Goal: Task Accomplishment & Management: Use online tool/utility

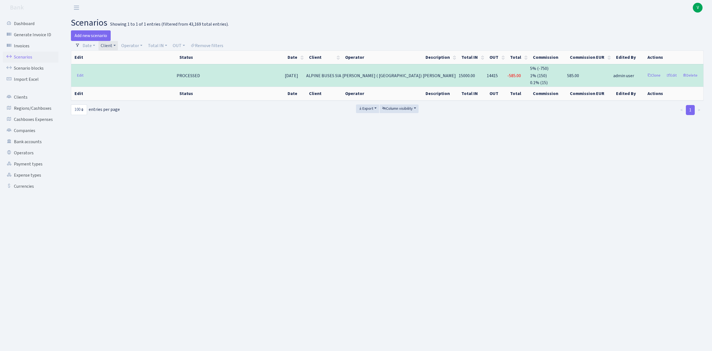
select select "100"
click at [112, 46] on link "Client" at bounding box center [107, 45] width 19 height 9
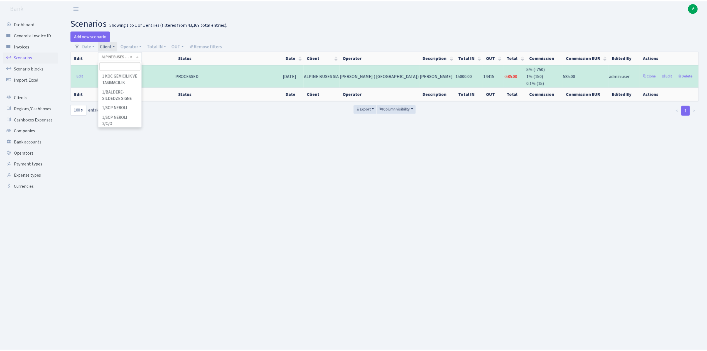
scroll to position [2285, 0]
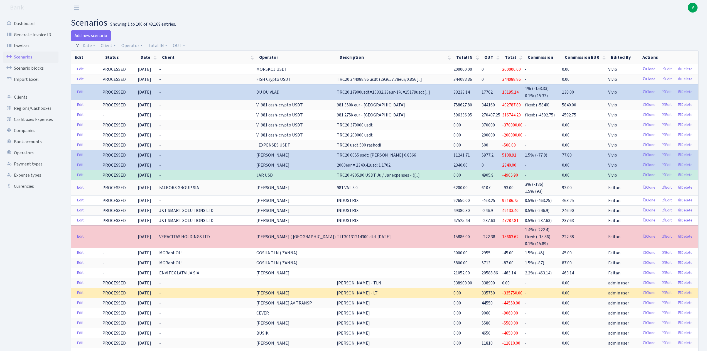
click at [34, 56] on link "Scenarios" at bounding box center [31, 56] width 56 height 11
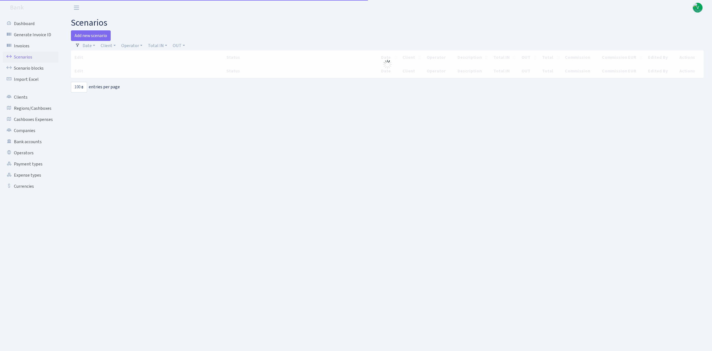
select select "100"
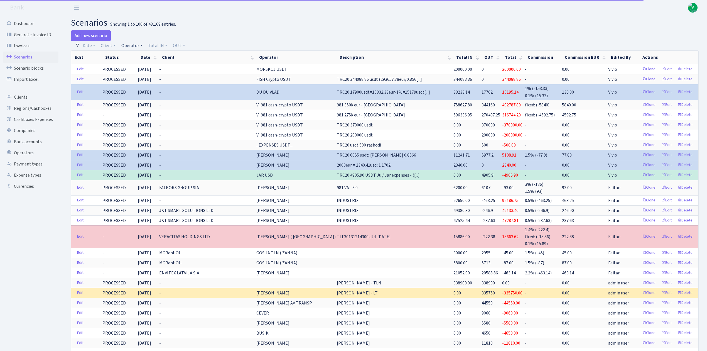
click at [135, 44] on link "Operator" at bounding box center [132, 45] width 26 height 9
click at [143, 65] on input "search" at bounding box center [141, 65] width 41 height 9
type input "morskoj"
click at [148, 114] on li "MORSKOJ USDT" at bounding box center [141, 117] width 42 height 10
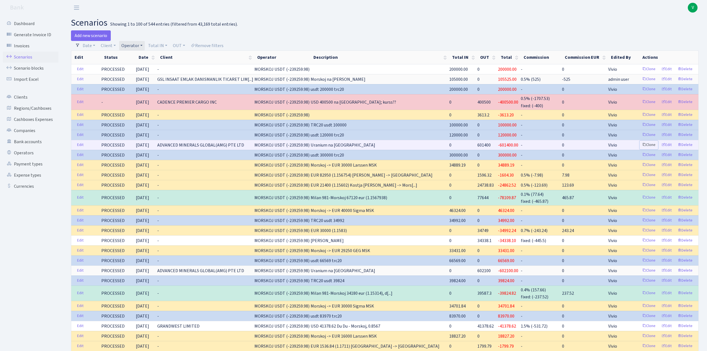
click at [646, 144] on link "Clone" at bounding box center [648, 144] width 18 height 9
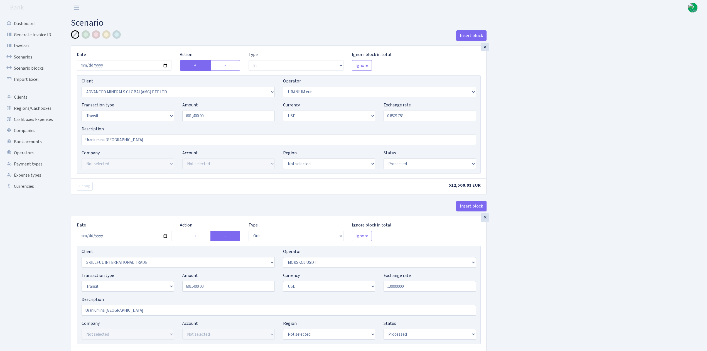
select select "in"
select select "2831"
select select "393"
select select "5"
select select "2"
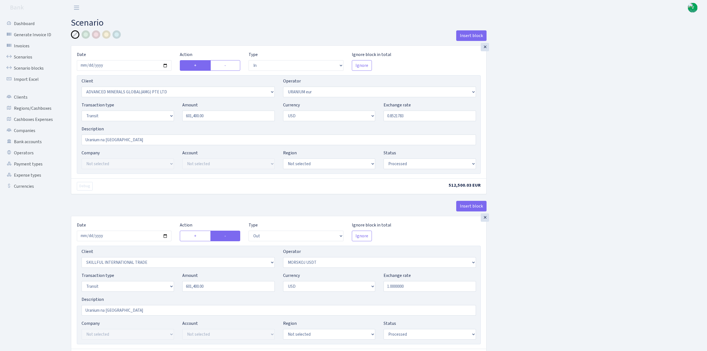
select select "processed"
select select "out"
select select "2655"
select select "324"
select select "5"
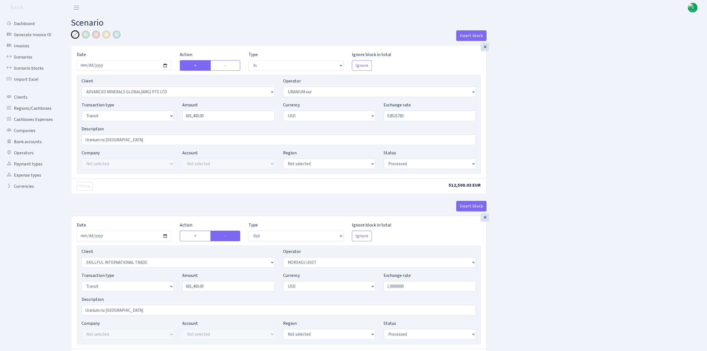
select select "2"
select select "processed"
click at [165, 66] on input "2025-08-07" at bounding box center [124, 65] width 95 height 11
type input "2025-08-18"
drag, startPoint x: 215, startPoint y: 114, endPoint x: 182, endPoint y: 107, distance: 33.7
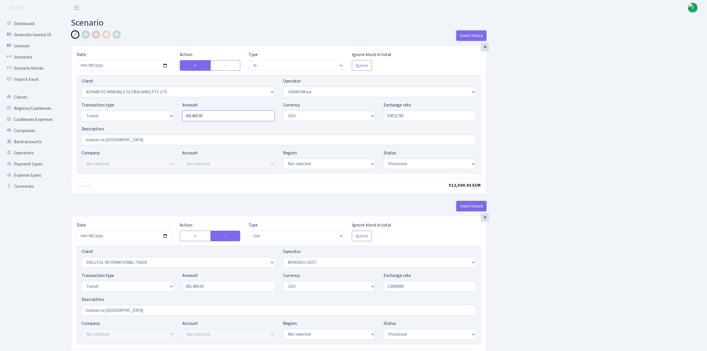
click at [182, 107] on div "Amount 601400.00" at bounding box center [228, 111] width 101 height 19
click at [95, 38] on div at bounding box center [96, 34] width 8 height 8
type input "604,300.00"
drag, startPoint x: 392, startPoint y: 115, endPoint x: 448, endPoint y: 117, distance: 55.7
click at [448, 117] on input "0.8521783" at bounding box center [429, 115] width 92 height 11
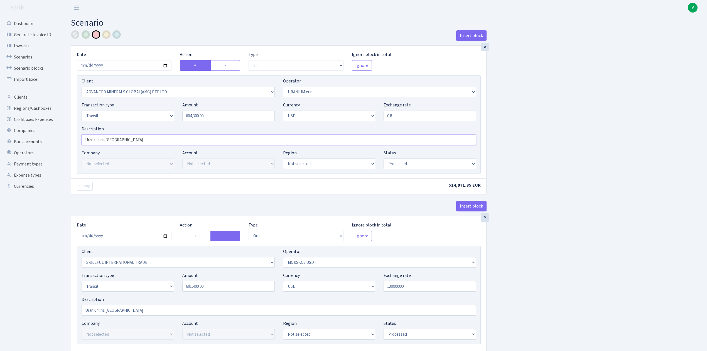
click at [142, 143] on input "Uranium na Morskoj" at bounding box center [279, 139] width 394 height 11
type input "0.8000000"
type input "Uranium na [GEOGRAPHIC_DATA], kurss??"
click at [584, 154] on div "Insert block × Date 2025-08-18 Action + - Type --- In Out Commission Field requ…" at bounding box center [385, 220] width 636 height 381
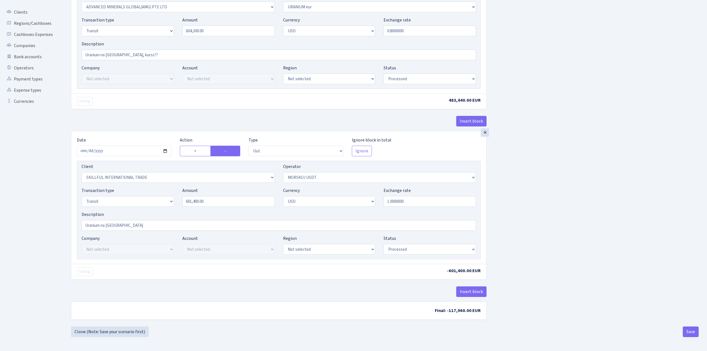
scroll to position [87, 0]
click at [165, 149] on input "2025-08-07" at bounding box center [124, 150] width 95 height 11
type input "[DATE]"
click at [388, 282] on div "× Date 2025-08-18 Action + - Type --- In Out Commission Field required. Ignore …" at bounding box center [278, 216] width 415 height 170
click at [398, 249] on select "Draft Pending Later Never Processed" at bounding box center [429, 249] width 92 height 11
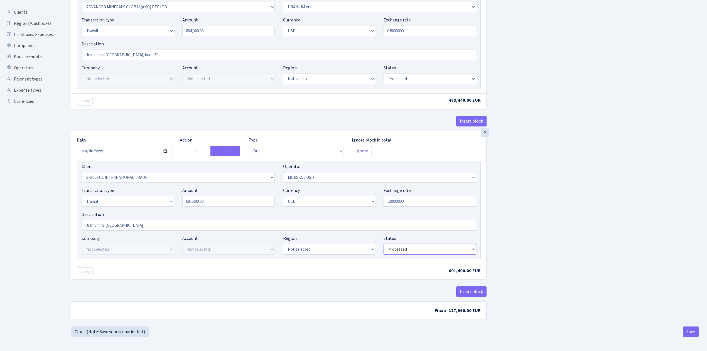
select select "pending"
click at [383, 244] on select "Draft Pending Later Never Processed" at bounding box center [429, 249] width 92 height 11
click at [413, 74] on select "Draft Pending Later Never Processed" at bounding box center [429, 78] width 92 height 11
select select "pending"
click at [383, 73] on select "Draft Pending Later Never Processed" at bounding box center [429, 78] width 92 height 11
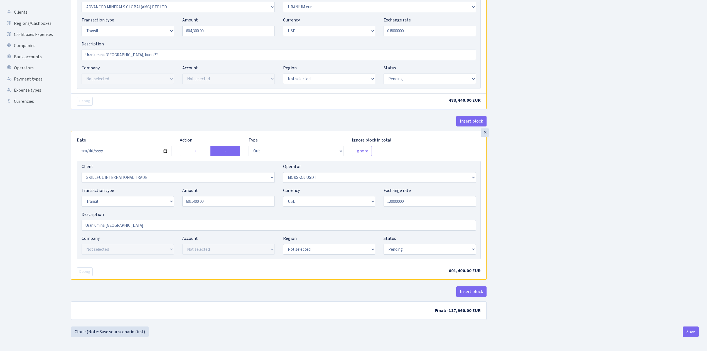
click at [608, 161] on div "Insert block × Date 2025-08-18 Action + - Type --- In Out Commission Field requ…" at bounding box center [385, 135] width 636 height 381
drag, startPoint x: 209, startPoint y: 205, endPoint x: 191, endPoint y: 202, distance: 18.0
click at [177, 200] on div "Transaction type Not selected 981 ELF FISH crypto GIRT IVO dekl MM-BALTIC eur U…" at bounding box center [278, 199] width 403 height 24
drag, startPoint x: 230, startPoint y: 200, endPoint x: 128, endPoint y: 186, distance: 103.4
click at [128, 187] on div "Transaction type Not selected 981 ELF FISH crypto GIRT IVO dekl MM-BALTIC eur U…" at bounding box center [278, 199] width 403 height 24
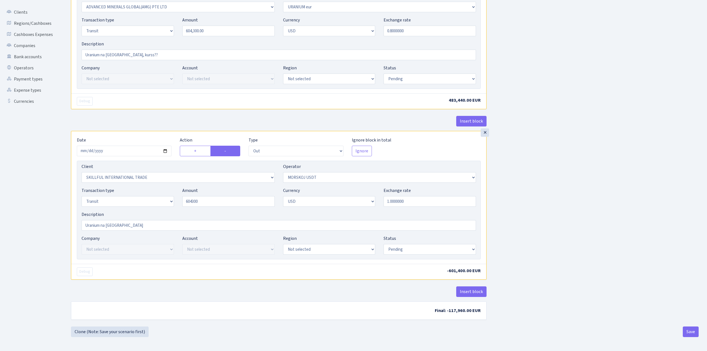
click at [688, 168] on div "Insert block × Date 2025-08-18 Action + - Type --- In Out Commission Field requ…" at bounding box center [385, 135] width 636 height 381
type input "604,300.00"
click at [687, 333] on button "Save" at bounding box center [690, 331] width 16 height 11
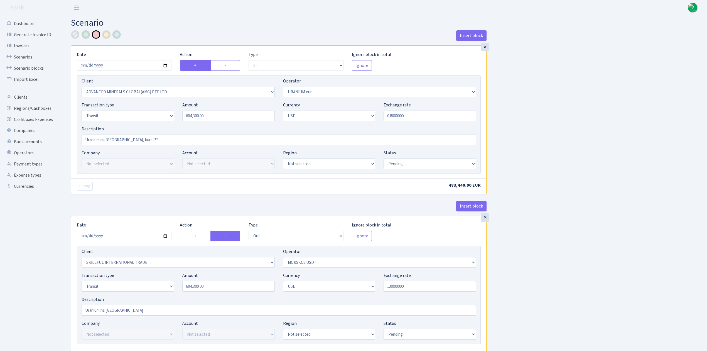
select select "in"
select select "2831"
select select "393"
select select "5"
select select "2"
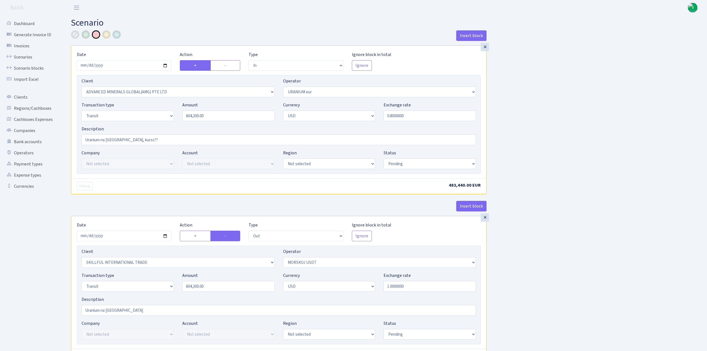
select select "pending"
select select "out"
select select "2655"
select select "324"
select select "5"
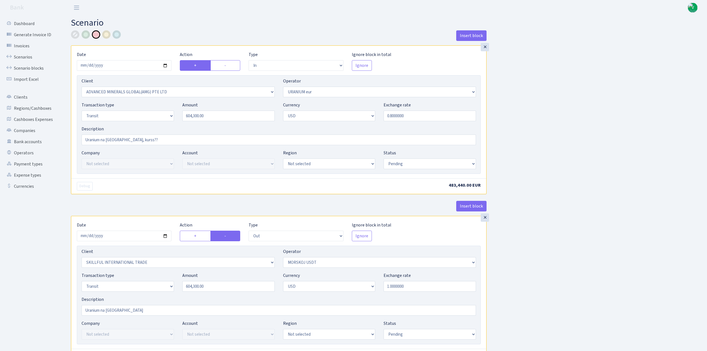
select select "2"
select select "pending"
click at [28, 54] on link "Scenarios" at bounding box center [31, 56] width 56 height 11
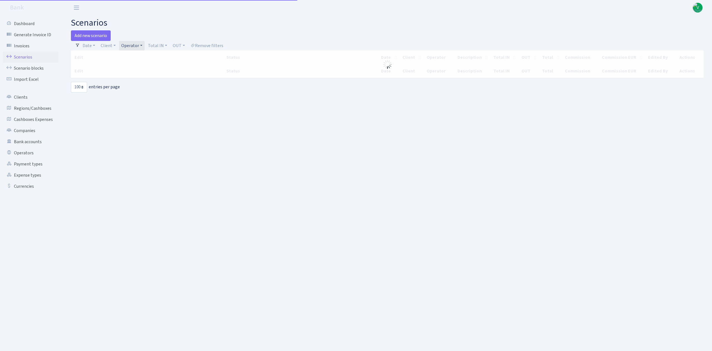
select select "100"
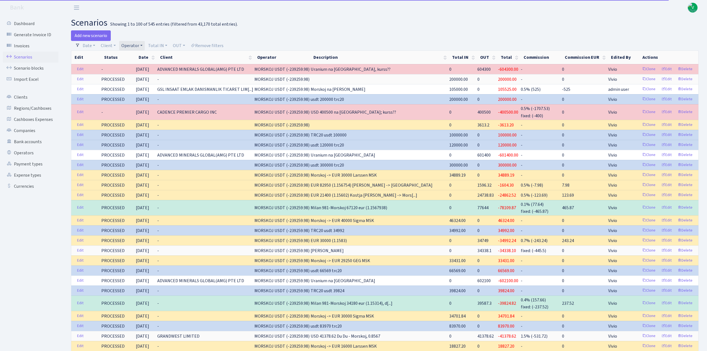
click at [130, 45] on link "Operator" at bounding box center [132, 45] width 26 height 9
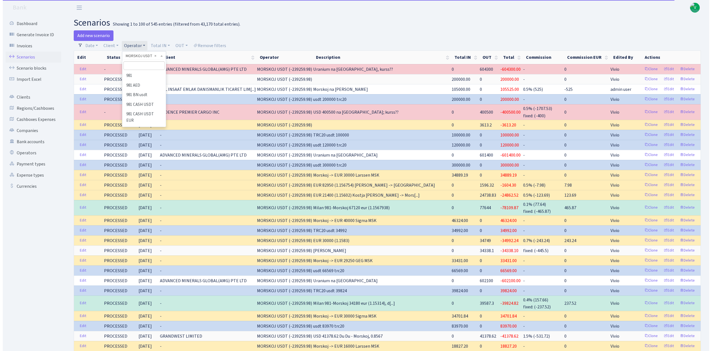
scroll to position [2267, 0]
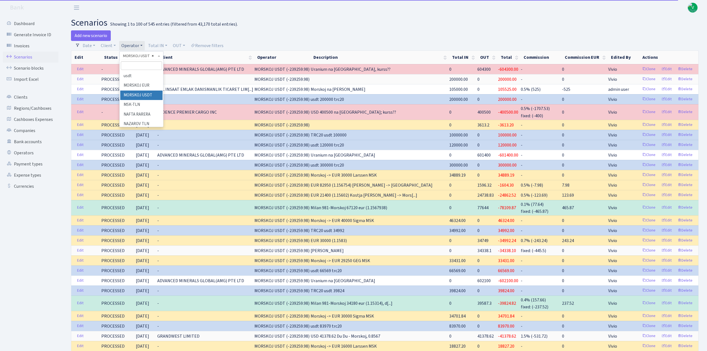
select select
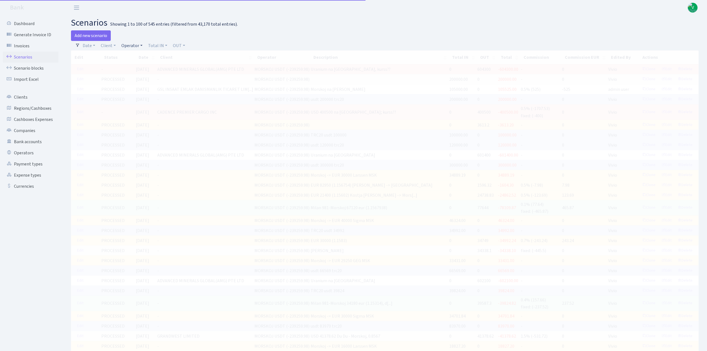
click at [135, 43] on link "Operator" at bounding box center [132, 45] width 26 height 9
click at [141, 65] on input "search" at bounding box center [141, 65] width 41 height 9
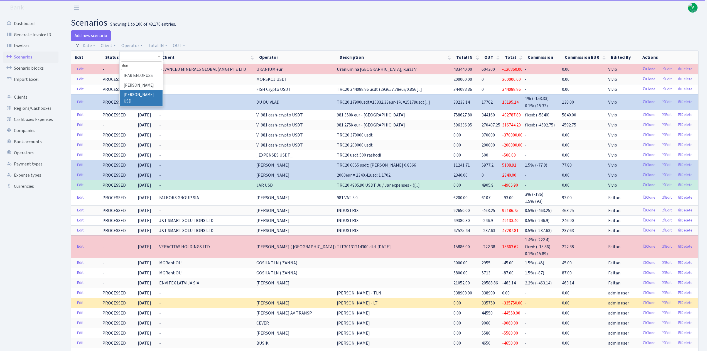
type input "ihar"
click at [154, 92] on li "[PERSON_NAME] USD" at bounding box center [141, 98] width 42 height 16
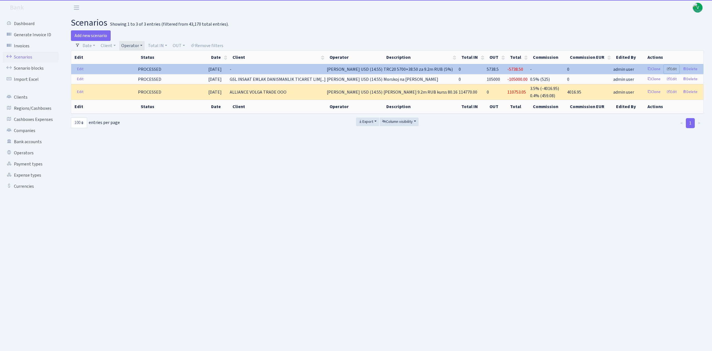
click at [674, 69] on link "Edit" at bounding box center [671, 69] width 15 height 9
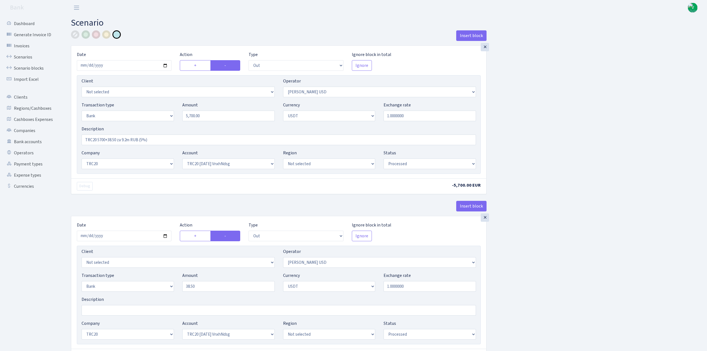
select select "out"
select select "511"
select select "2"
select select "6"
select select "20"
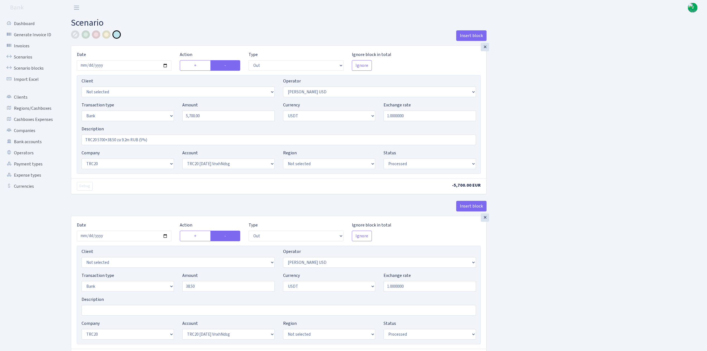
select select "66"
select select "processed"
select select "out"
select select "511"
select select "2"
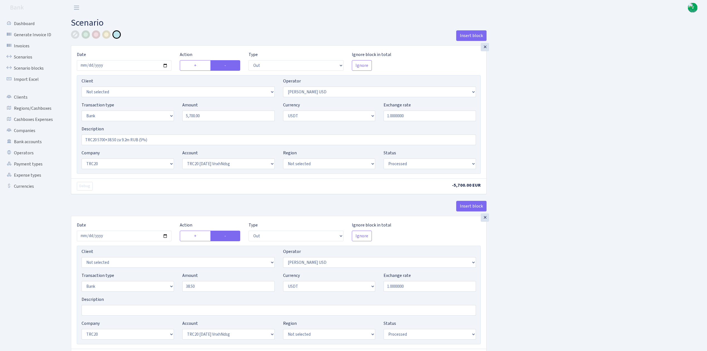
select select "6"
select select "20"
select select "66"
select select "processed"
click at [20, 55] on link "Scenarios" at bounding box center [31, 56] width 56 height 11
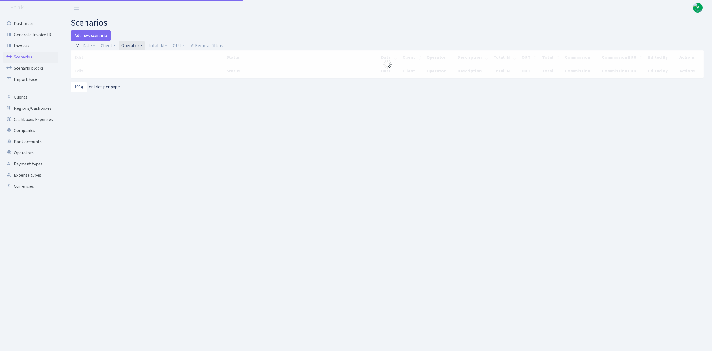
select select "100"
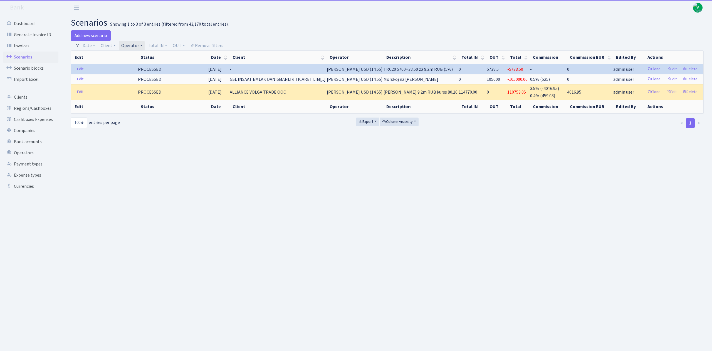
click at [124, 43] on link "Operator" at bounding box center [132, 45] width 26 height 9
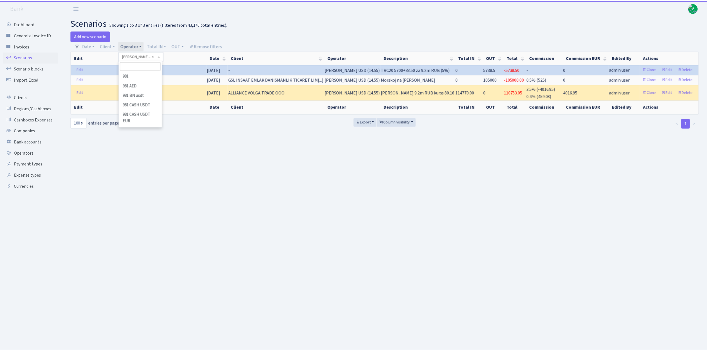
scroll to position [1528, 0]
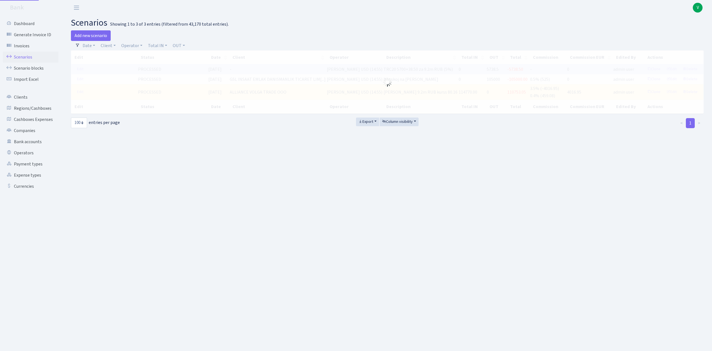
drag, startPoint x: 154, startPoint y: 56, endPoint x: 136, endPoint y: 36, distance: 26.6
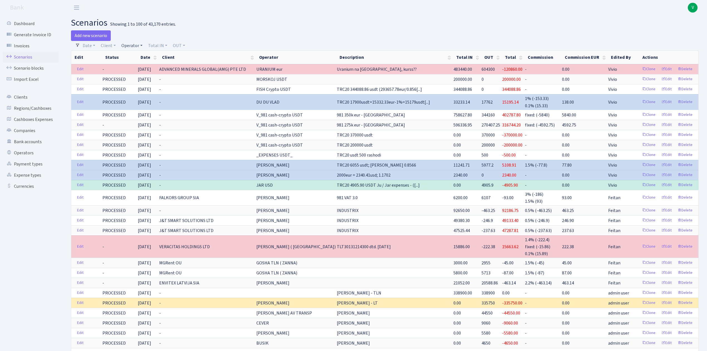
click at [136, 46] on link "Operator" at bounding box center [132, 45] width 26 height 9
click at [149, 65] on input "search" at bounding box center [141, 65] width 41 height 9
type input "981"
click at [141, 99] on li "V_981 cash-crypto USDT" at bounding box center [141, 104] width 42 height 16
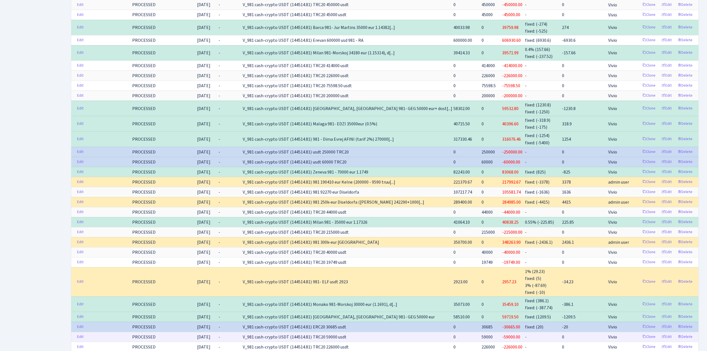
scroll to position [975, 0]
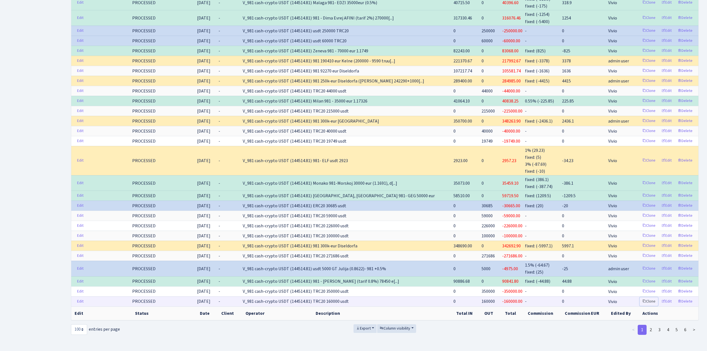
click at [648, 297] on link "Clone" at bounding box center [648, 301] width 18 height 9
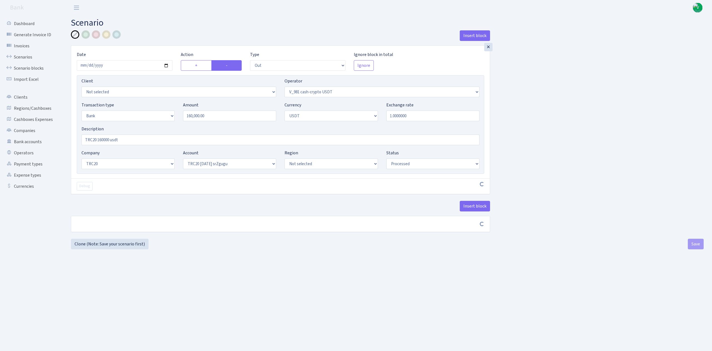
select select "out"
select select "435"
select select "2"
select select "6"
select select "20"
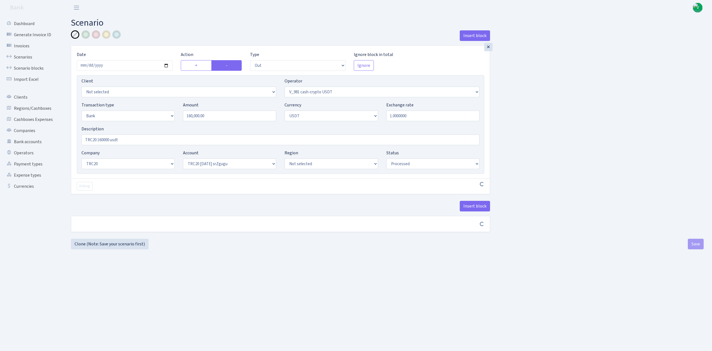
select select "61"
select select "processed"
click at [166, 65] on input "2025-07-17" at bounding box center [125, 65] width 96 height 11
type input "[DATE]"
drag, startPoint x: 228, startPoint y: 116, endPoint x: 156, endPoint y: 115, distance: 72.3
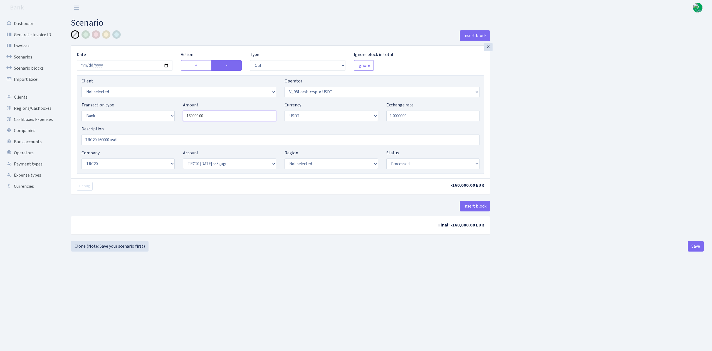
click at [156, 115] on div "Transaction type Not selected 981 ELF FISH crypto GIRT IVO dekl MM-BALTIC eur U…" at bounding box center [280, 114] width 406 height 24
type input "144,514.00"
click at [521, 110] on div "Insert block × Date 2025-08-18 Action + - Type --- In Out Commission Field requ…" at bounding box center [387, 134] width 641 height 208
drag, startPoint x: 98, startPoint y: 139, endPoint x: 109, endPoint y: 139, distance: 11.1
click at [109, 139] on input "TRC20 160000 usdt" at bounding box center [281, 139] width 398 height 11
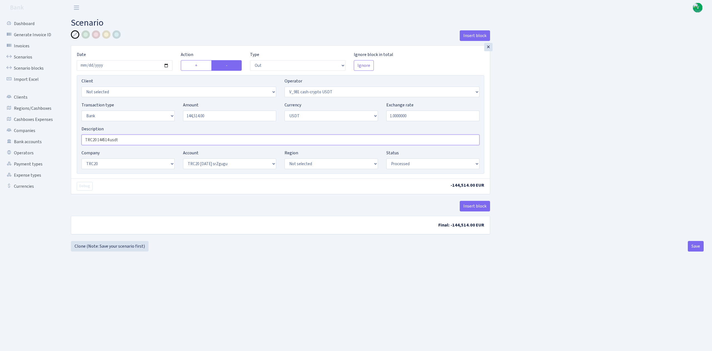
type input "TRC20 144514 usdt"
click at [255, 258] on main "Scenario Insert block × Date 2025-08-18 Action + - Type --- In Out Commission F…" at bounding box center [388, 175] width 650 height 321
click at [558, 256] on main "Scenario Insert block × Date 2025-08-18 Action + - Type --- In Out Commission F…" at bounding box center [388, 175] width 650 height 321
click at [696, 245] on button "Save" at bounding box center [696, 246] width 16 height 11
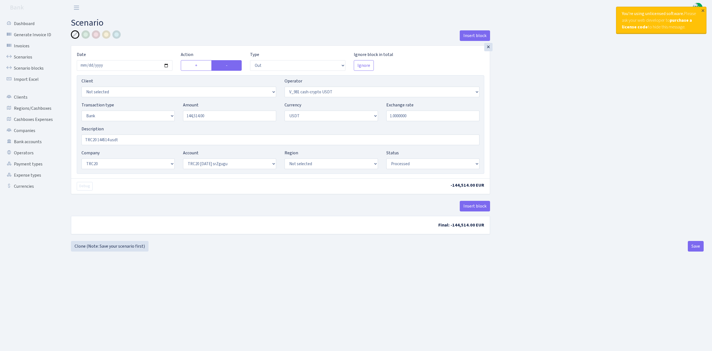
select select "out"
select select "435"
select select "2"
select select "6"
select select "20"
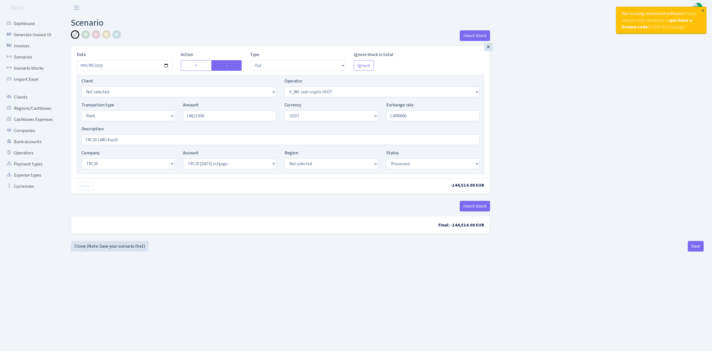
select select "61"
select select "processed"
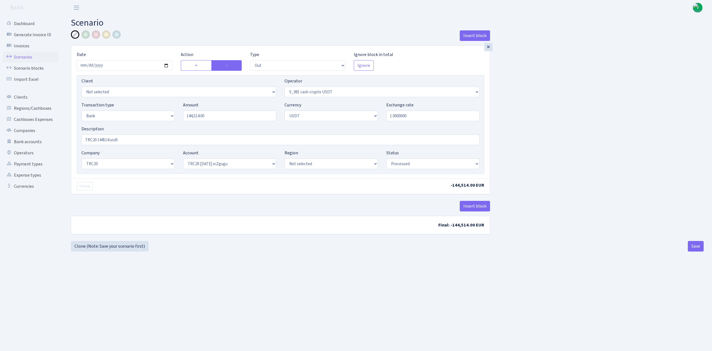
click at [20, 57] on link "Scenarios" at bounding box center [31, 56] width 56 height 11
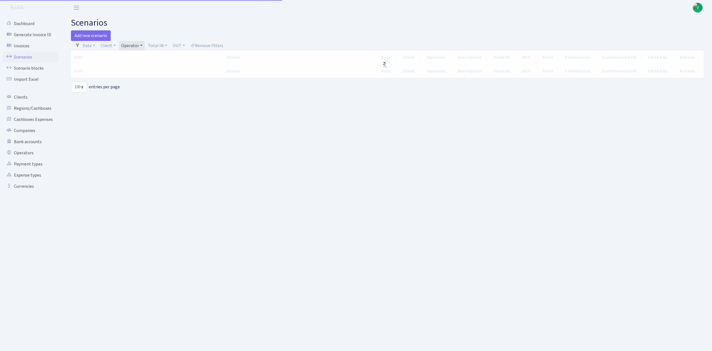
select select "100"
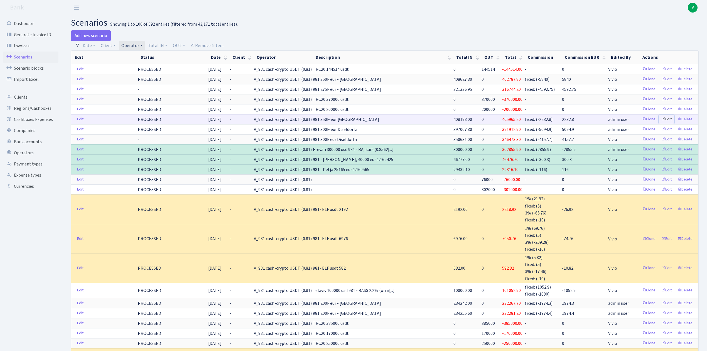
click at [670, 120] on link "Edit" at bounding box center [665, 119] width 15 height 9
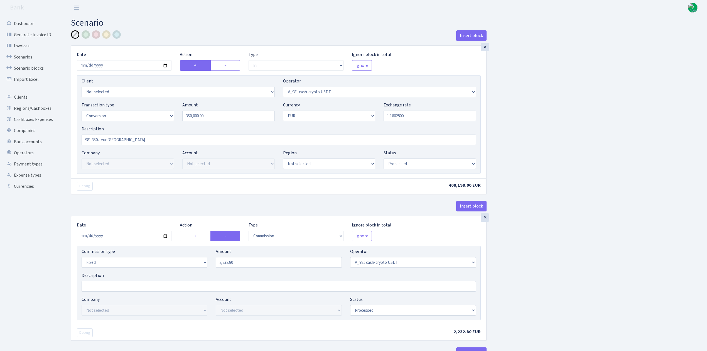
select select "in"
select select "435"
select select "15"
select select "1"
select select "processed"
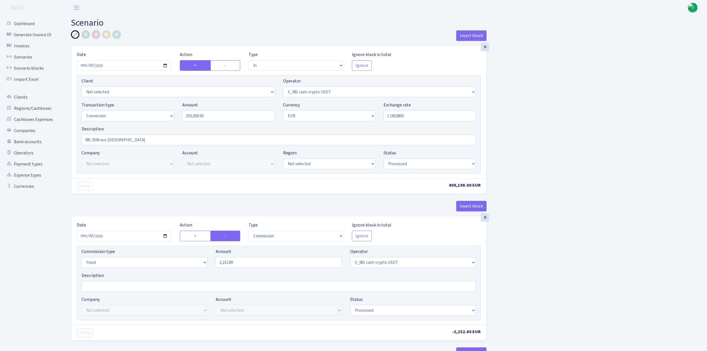
select select "commission"
select select "fixed"
select select "435"
select select "processed"
select select "out"
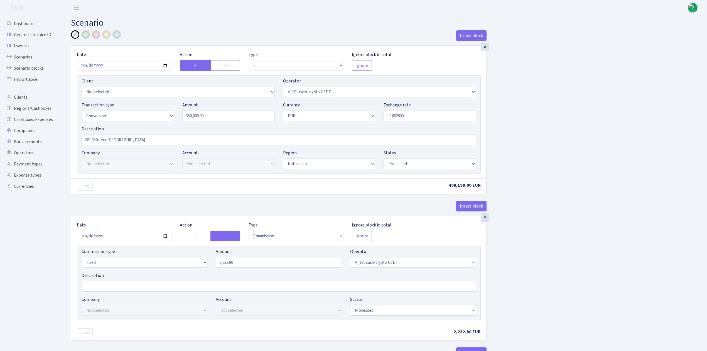
select select "434"
select select "15"
select select "1"
select select "processed"
select select "in"
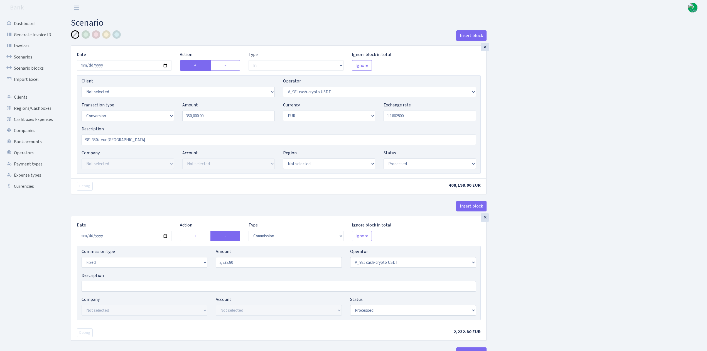
select select "434"
select select "1"
select select "processed"
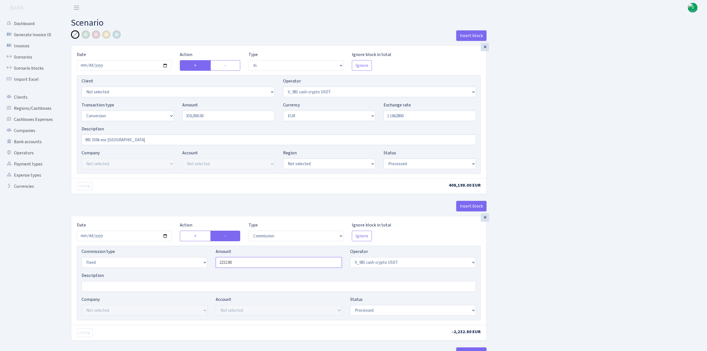
drag, startPoint x: 229, startPoint y: 263, endPoint x: 240, endPoint y: 265, distance: 11.3
click at [241, 266] on input "2232.80" at bounding box center [279, 262] width 126 height 11
type input "2,232.00"
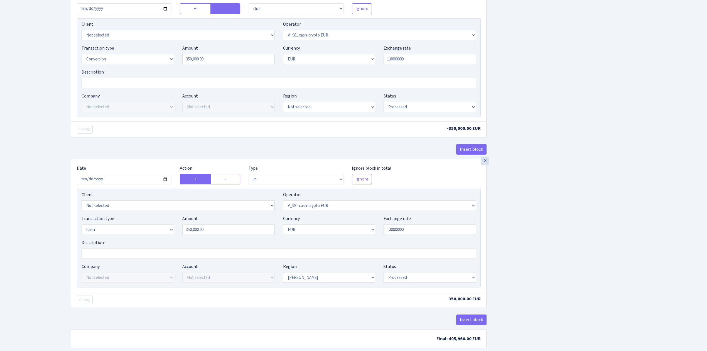
scroll to position [406, 0]
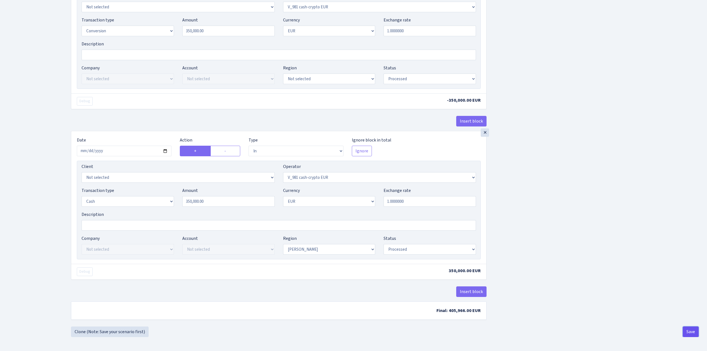
click at [689, 332] on button "Save" at bounding box center [690, 331] width 16 height 11
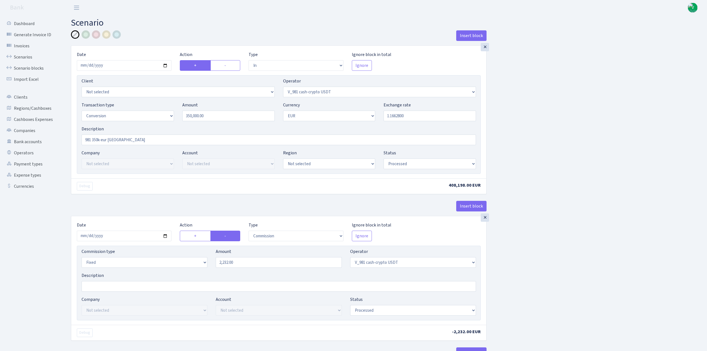
select select "in"
select select "435"
select select "15"
select select "1"
select select "processed"
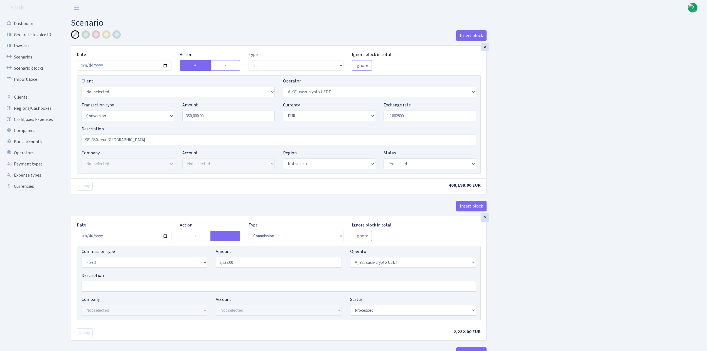
select select "commission"
select select "fixed"
select select "435"
select select "processed"
select select "out"
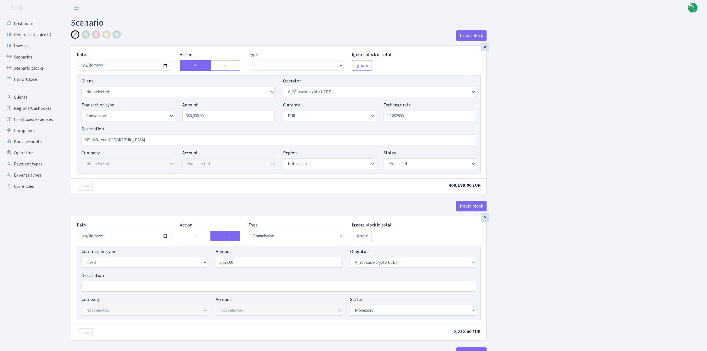
select select "434"
select select "15"
select select "1"
select select "processed"
select select "in"
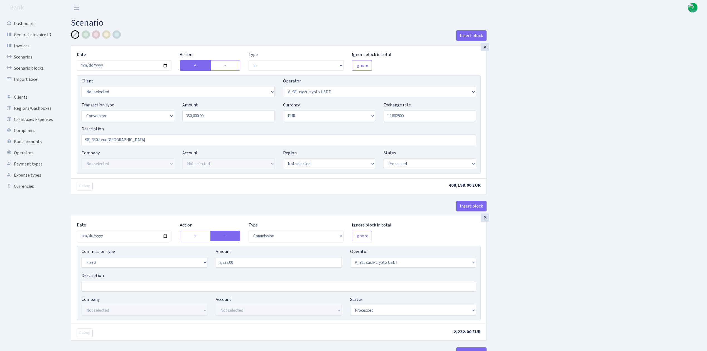
select select "434"
select select "1"
select select "processed"
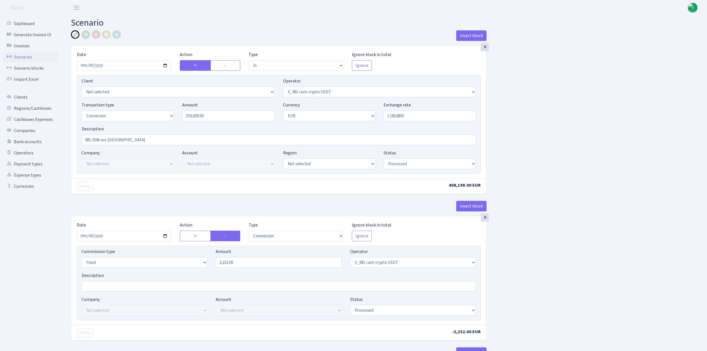
click at [19, 52] on link "Scenarios" at bounding box center [31, 56] width 56 height 11
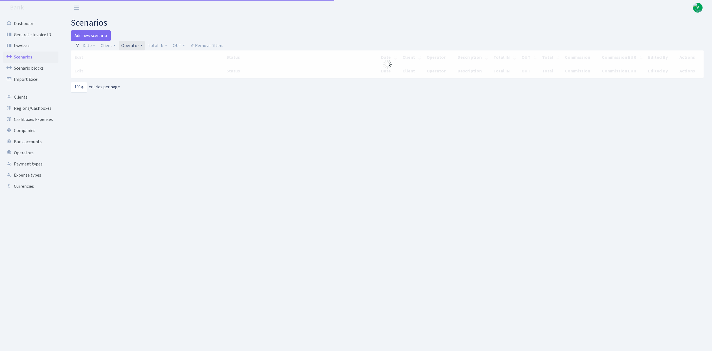
select select "100"
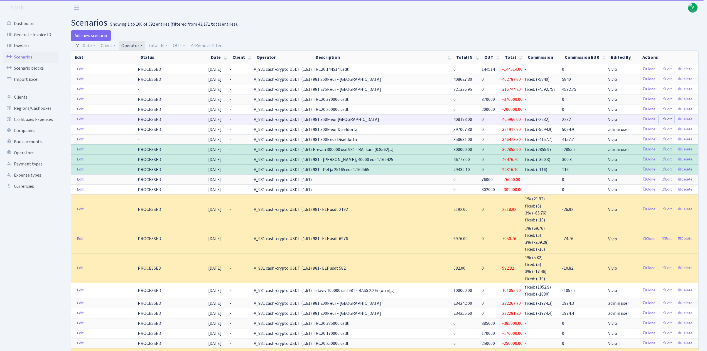
click at [666, 119] on link "Edit" at bounding box center [665, 119] width 15 height 9
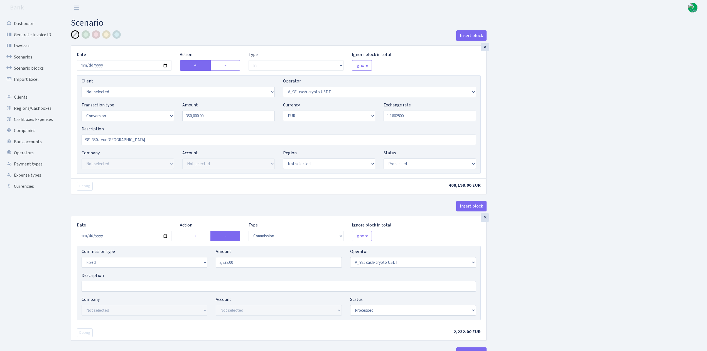
select select "in"
select select "435"
select select "15"
select select "1"
select select "processed"
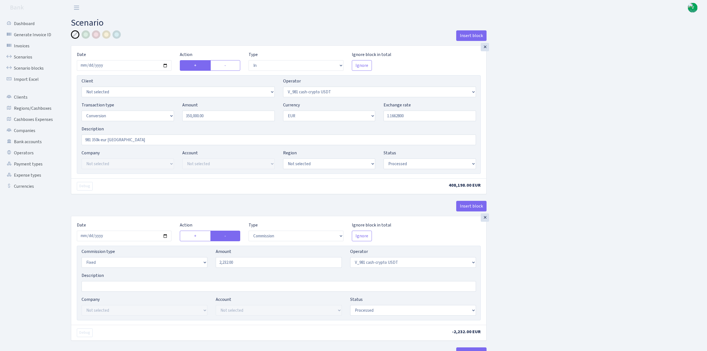
select select "commission"
select select "fixed"
select select "435"
select select "processed"
select select "out"
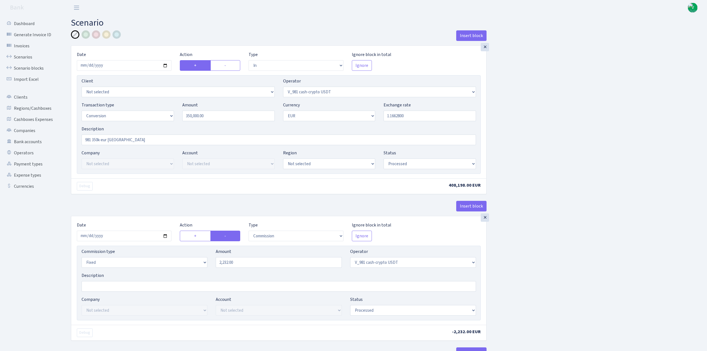
select select "434"
select select "15"
select select "1"
select select "processed"
select select "in"
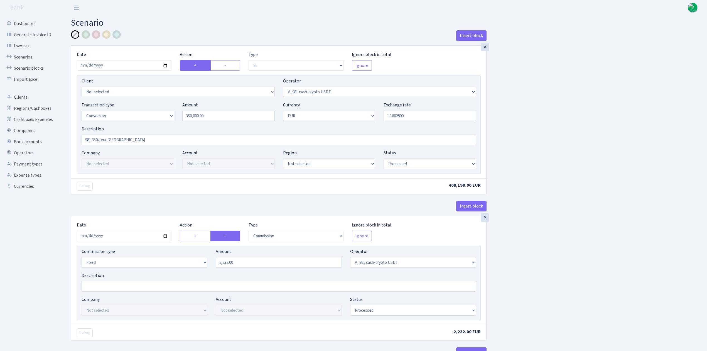
select select "434"
select select "1"
select select "processed"
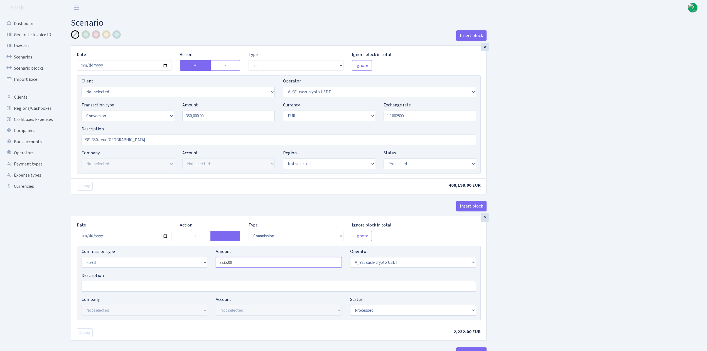
drag, startPoint x: 234, startPoint y: 263, endPoint x: 238, endPoint y: 263, distance: 4.2
click at [238, 263] on input "2232.00" at bounding box center [279, 262] width 126 height 11
drag, startPoint x: 229, startPoint y: 263, endPoint x: 241, endPoint y: 264, distance: 12.8
click at [241, 264] on input "2232.00" at bounding box center [279, 262] width 126 height 11
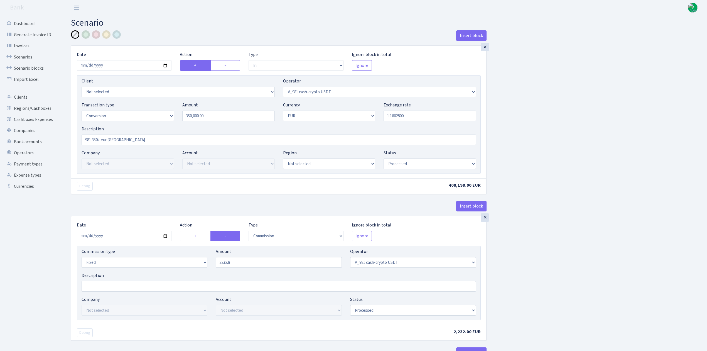
type input "2,232.80"
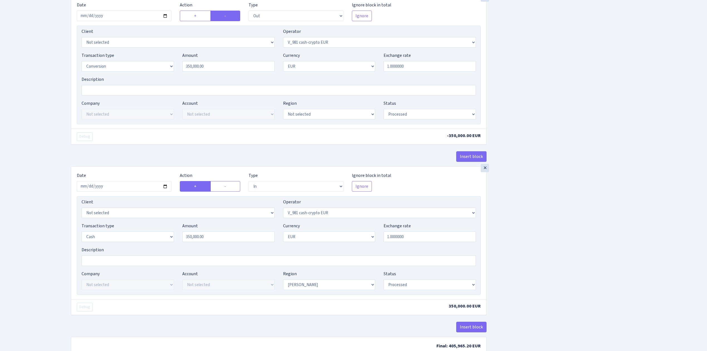
scroll to position [406, 0]
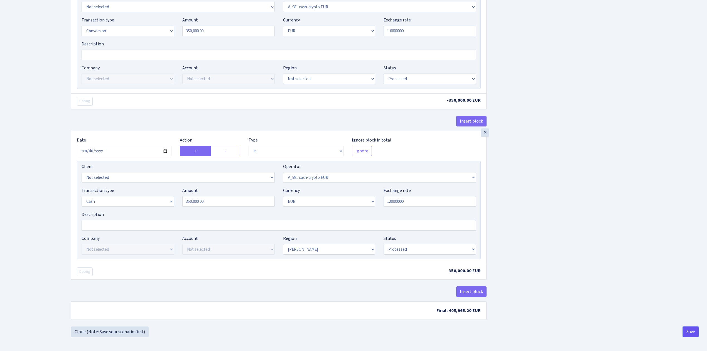
click at [691, 329] on button "Save" at bounding box center [690, 331] width 16 height 11
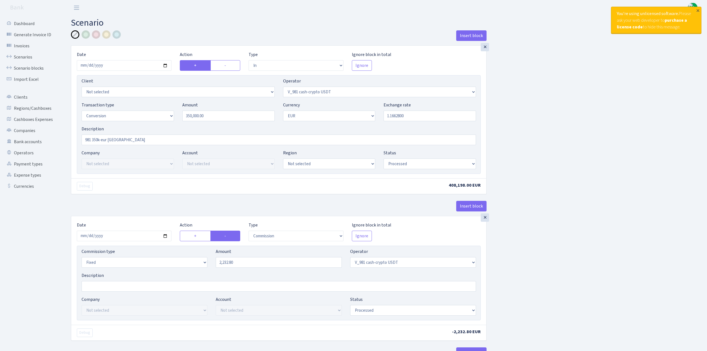
select select "in"
select select "435"
select select "15"
select select "1"
select select "processed"
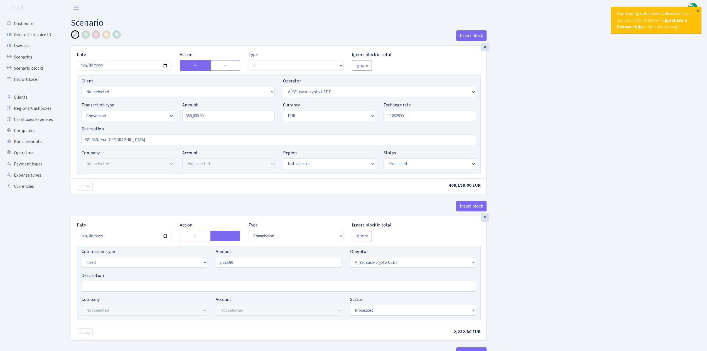
select select "commission"
select select "fixed"
select select "435"
select select "processed"
select select "out"
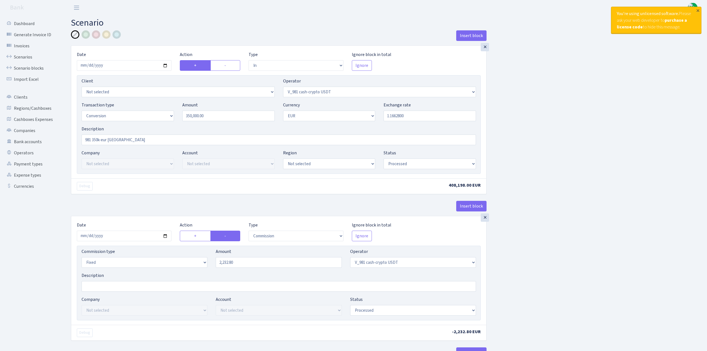
select select "434"
select select "15"
select select "1"
select select "processed"
select select "in"
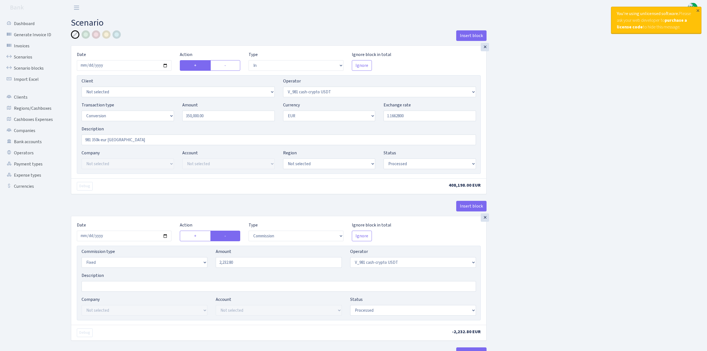
select select "434"
select select "1"
select select "processed"
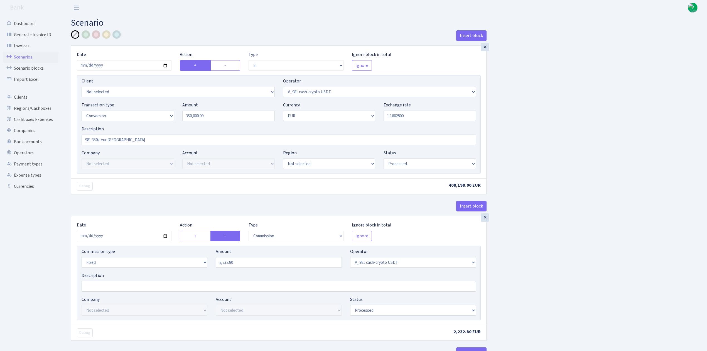
click at [32, 55] on link "Scenarios" at bounding box center [31, 56] width 56 height 11
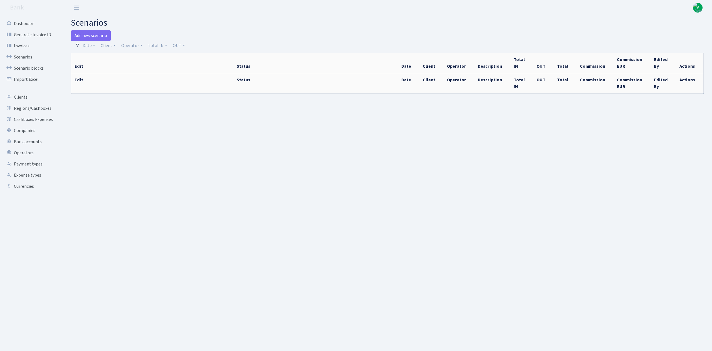
drag, startPoint x: 0, startPoint y: 0, endPoint x: 524, endPoint y: 103, distance: 533.6
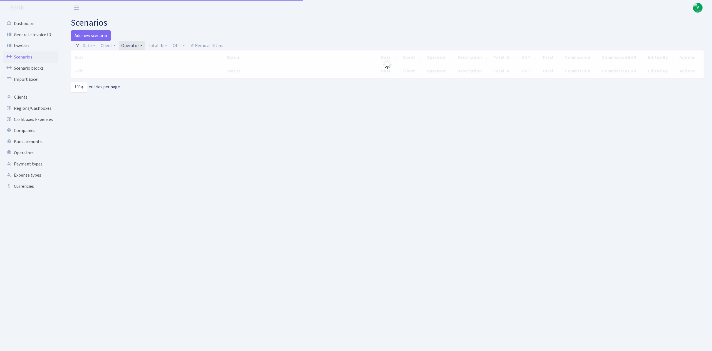
select select "100"
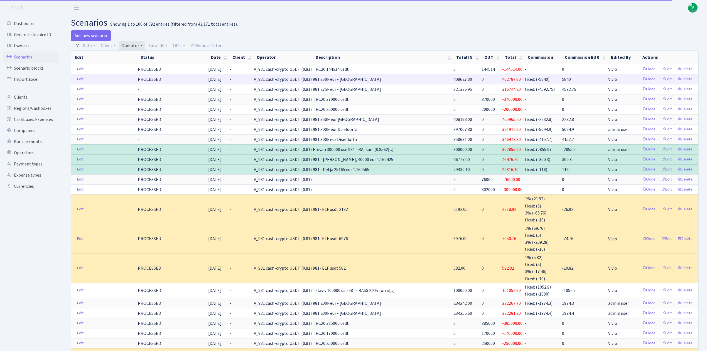
drag, startPoint x: 0, startPoint y: 0, endPoint x: 550, endPoint y: 78, distance: 555.3
click at [550, 78] on td "fixed: (-5840)" at bounding box center [542, 79] width 37 height 10
click at [668, 78] on link "Edit" at bounding box center [665, 79] width 15 height 9
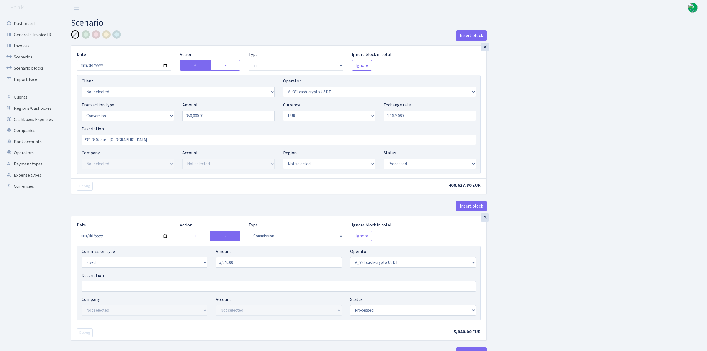
select select "in"
select select "435"
select select "15"
select select "1"
select select "processed"
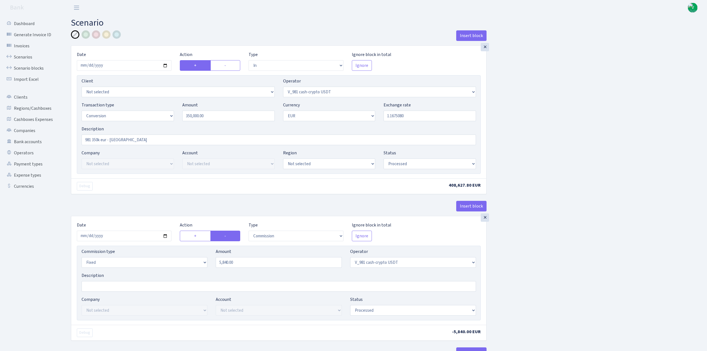
select select "commission"
select select "fixed"
select select "435"
select select "processed"
select select "out"
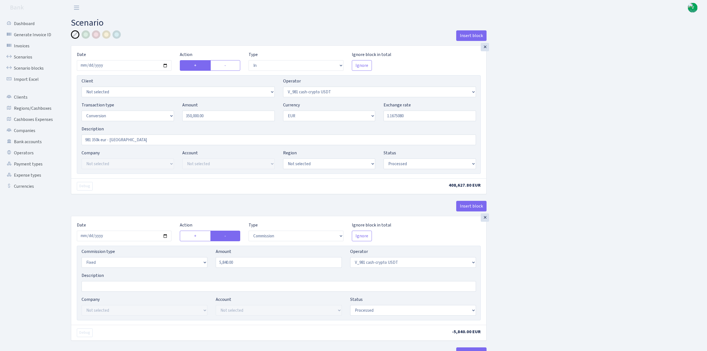
select select "434"
select select "15"
select select "1"
select select "processed"
select select "in"
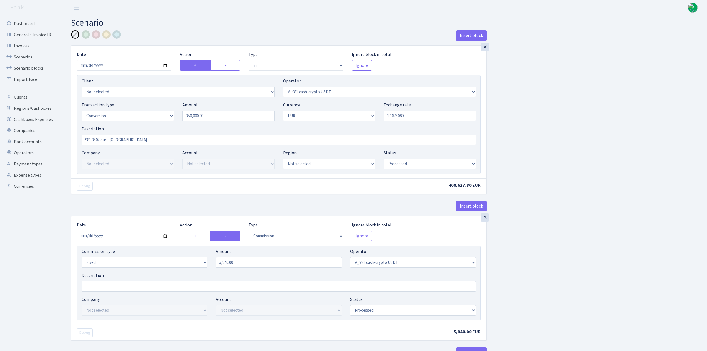
select select "434"
select select "1"
select select "processed"
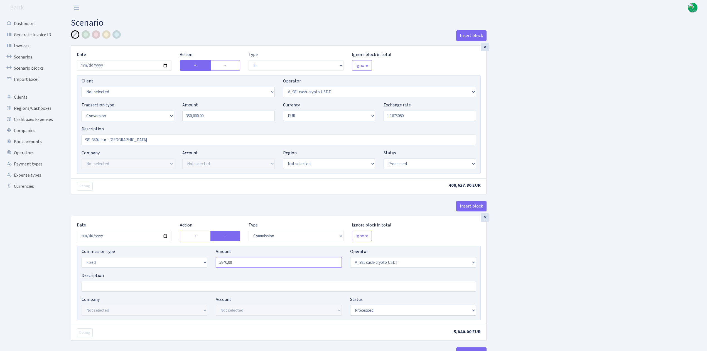
drag, startPoint x: 230, startPoint y: 263, endPoint x: 238, endPoint y: 263, distance: 8.9
click at [238, 263] on input "5840.00" at bounding box center [279, 262] width 126 height 11
type input "5,840.81"
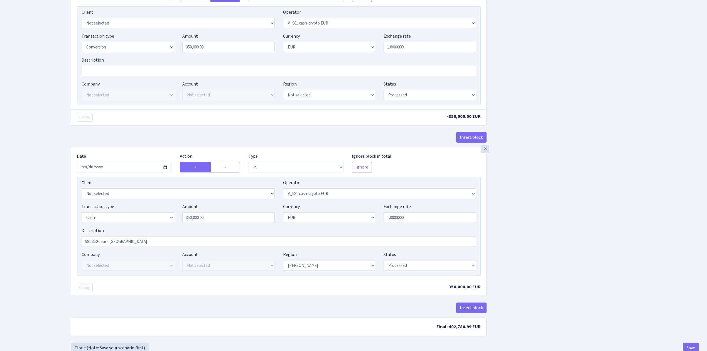
scroll to position [406, 0]
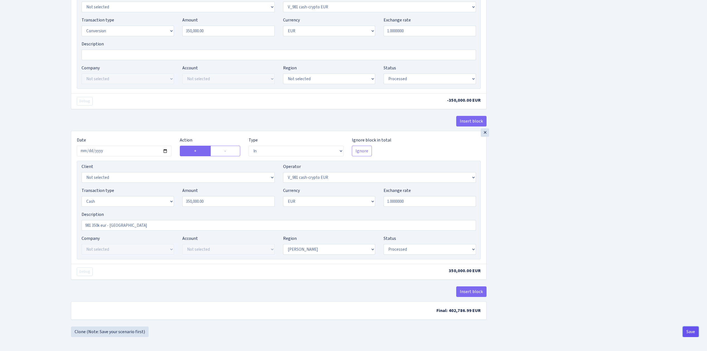
click at [688, 326] on button "Save" at bounding box center [690, 331] width 16 height 11
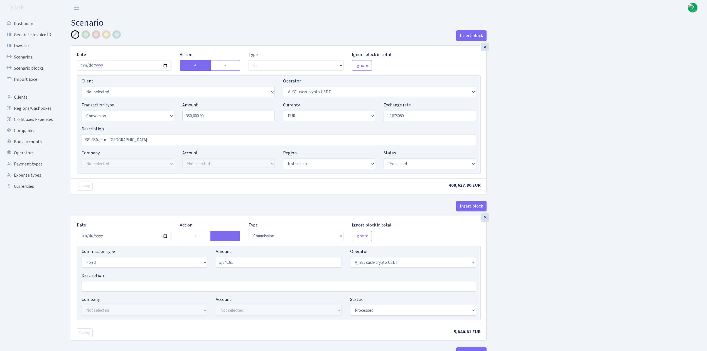
select select "in"
select select "435"
select select "15"
select select "1"
select select "processed"
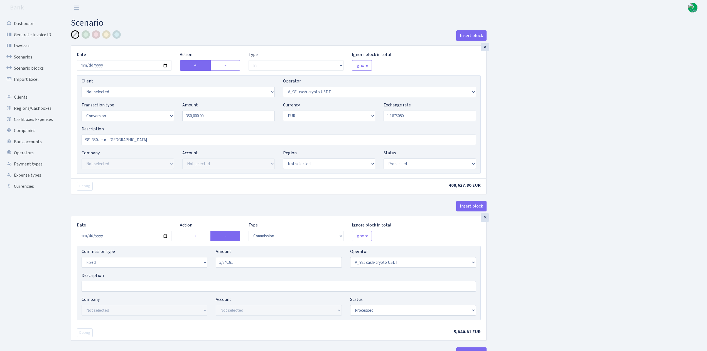
select select "commission"
select select "fixed"
select select "435"
select select "processed"
select select "out"
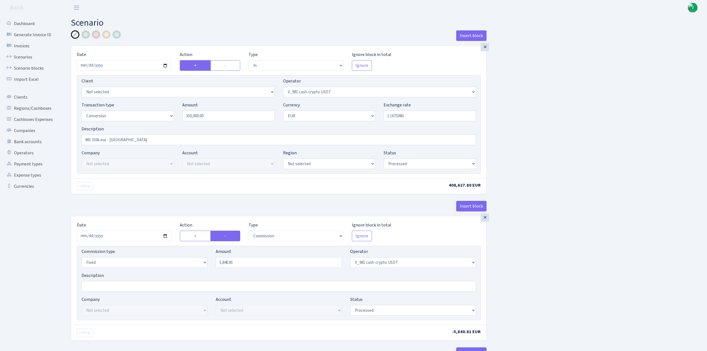
select select "434"
select select "15"
select select "1"
select select "processed"
select select "in"
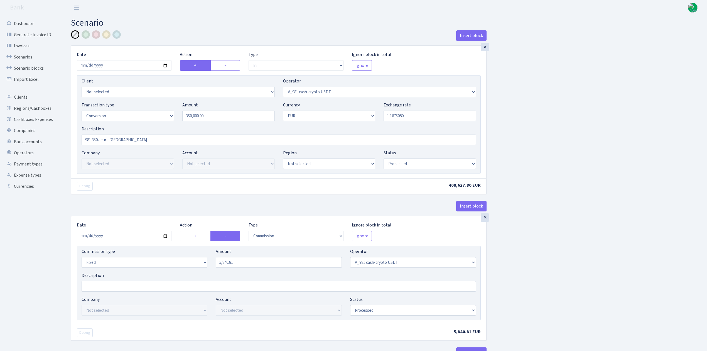
select select "434"
select select "1"
select select "processed"
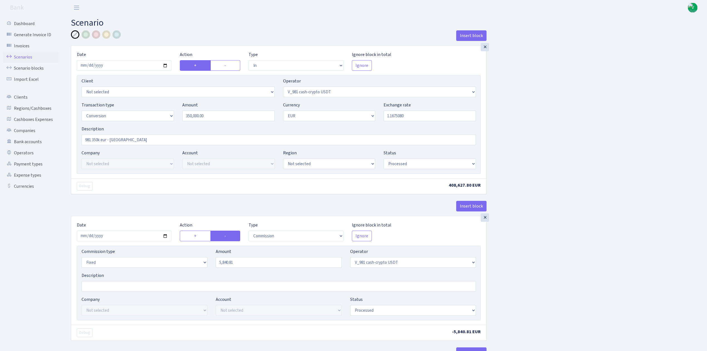
click at [29, 58] on link "Scenarios" at bounding box center [31, 56] width 56 height 11
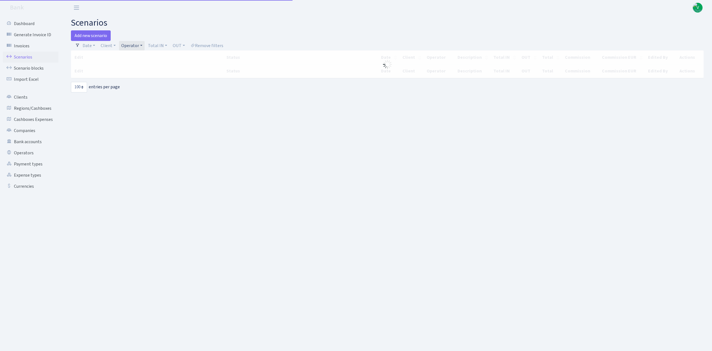
select select "100"
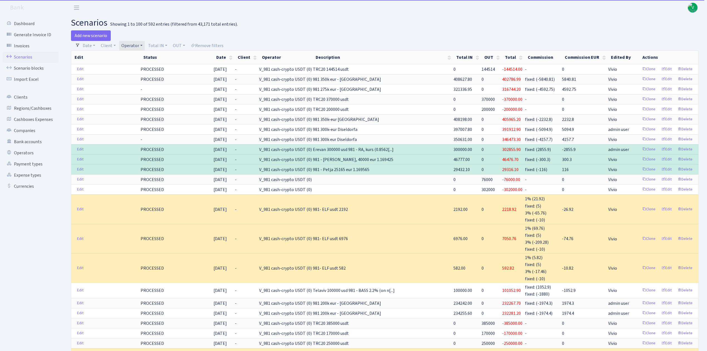
click at [132, 43] on link "Operator" at bounding box center [132, 45] width 26 height 9
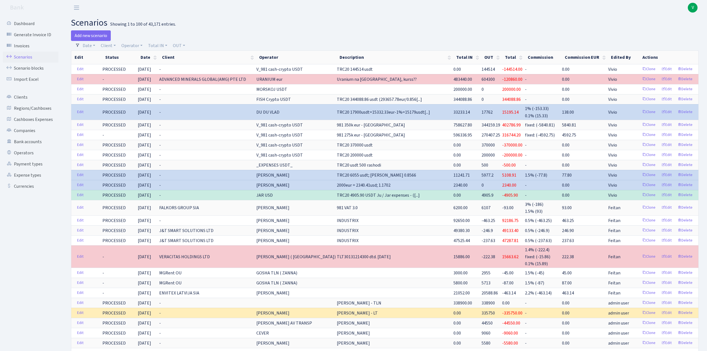
click at [692, 7] on span "V" at bounding box center [692, 8] width 10 height 10
click at [670, 32] on link "Logout" at bounding box center [675, 32] width 50 height 9
